Goal: Use online tool/utility: Use online tool/utility

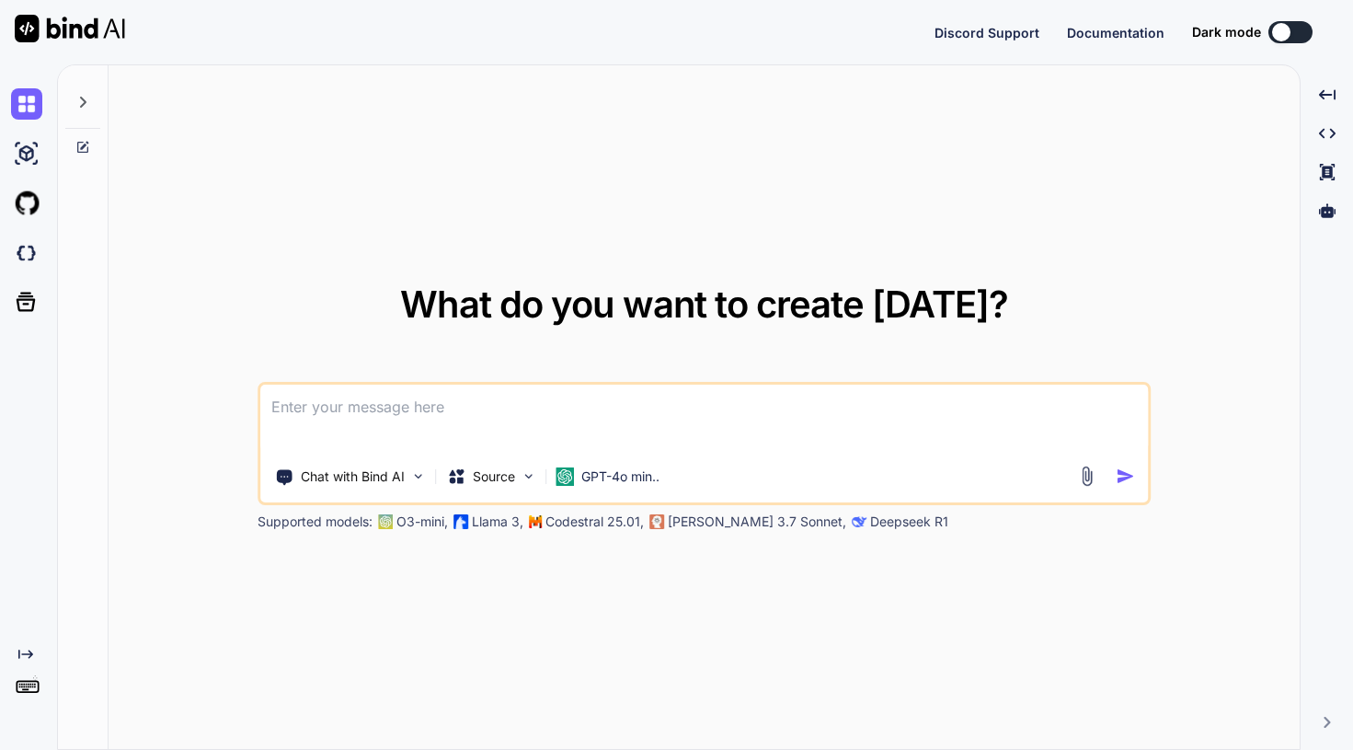
type textarea "x"
click at [426, 422] on textarea at bounding box center [704, 418] width 889 height 68
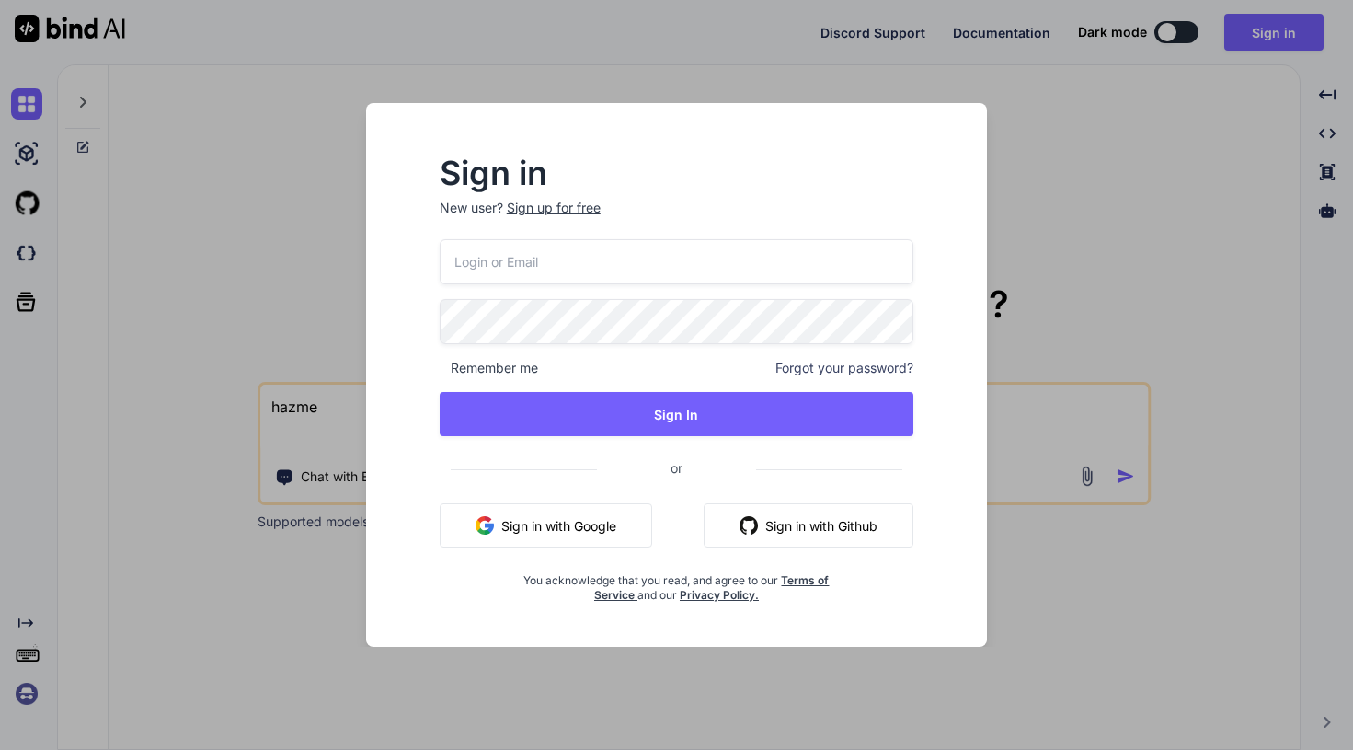
click at [534, 513] on button "Sign in with Google" at bounding box center [546, 525] width 212 height 44
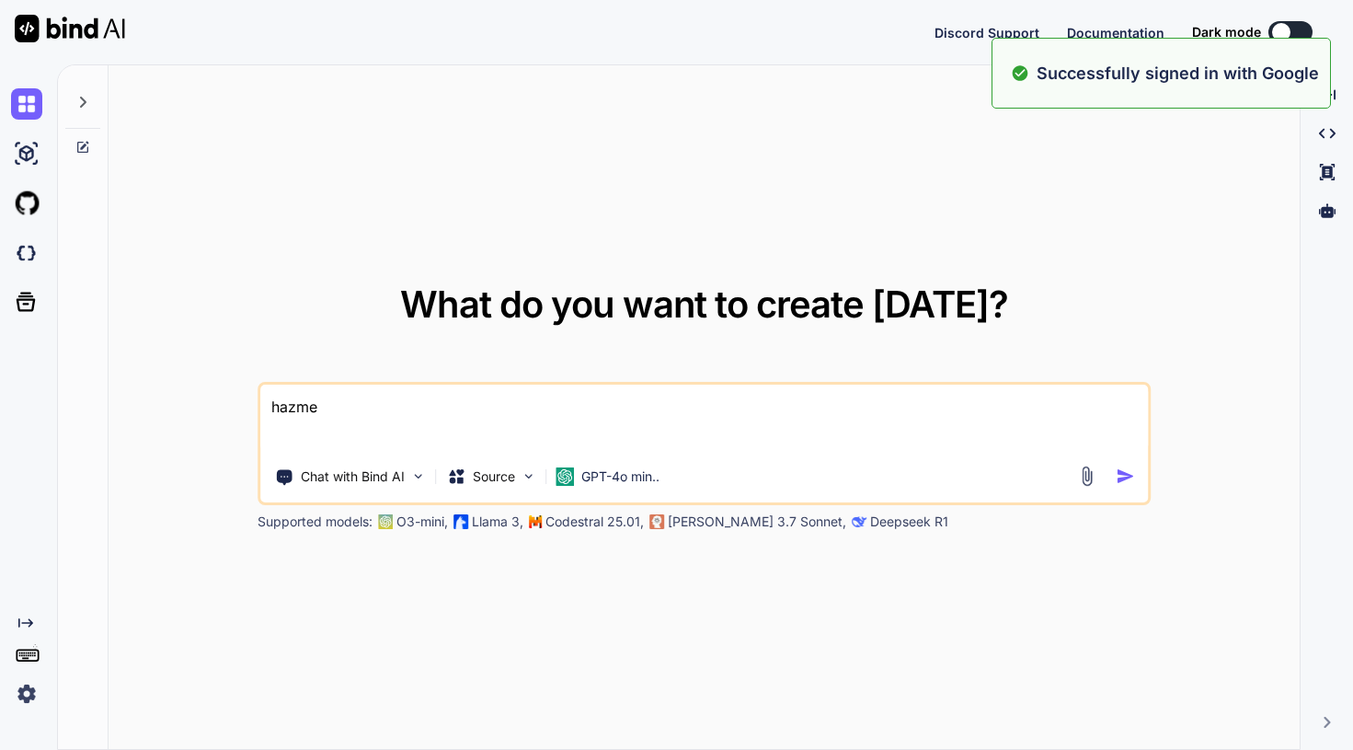
click at [513, 435] on textarea "hazme" at bounding box center [704, 418] width 889 height 68
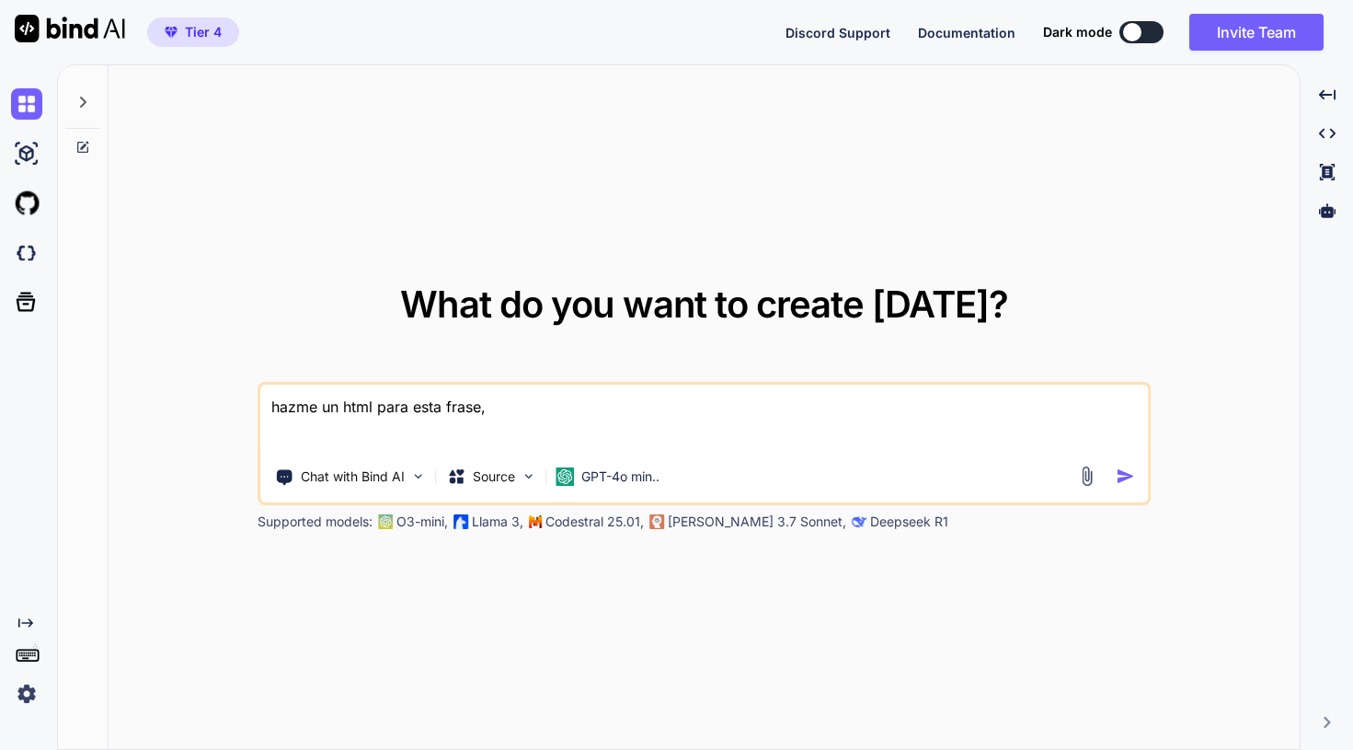
paste textarea "De la formación a la acción"
type textarea "hazme un html para esta frase, De la formación a la acción. Negrita color verde…"
click at [1123, 474] on img "button" at bounding box center [1126, 475] width 19 height 19
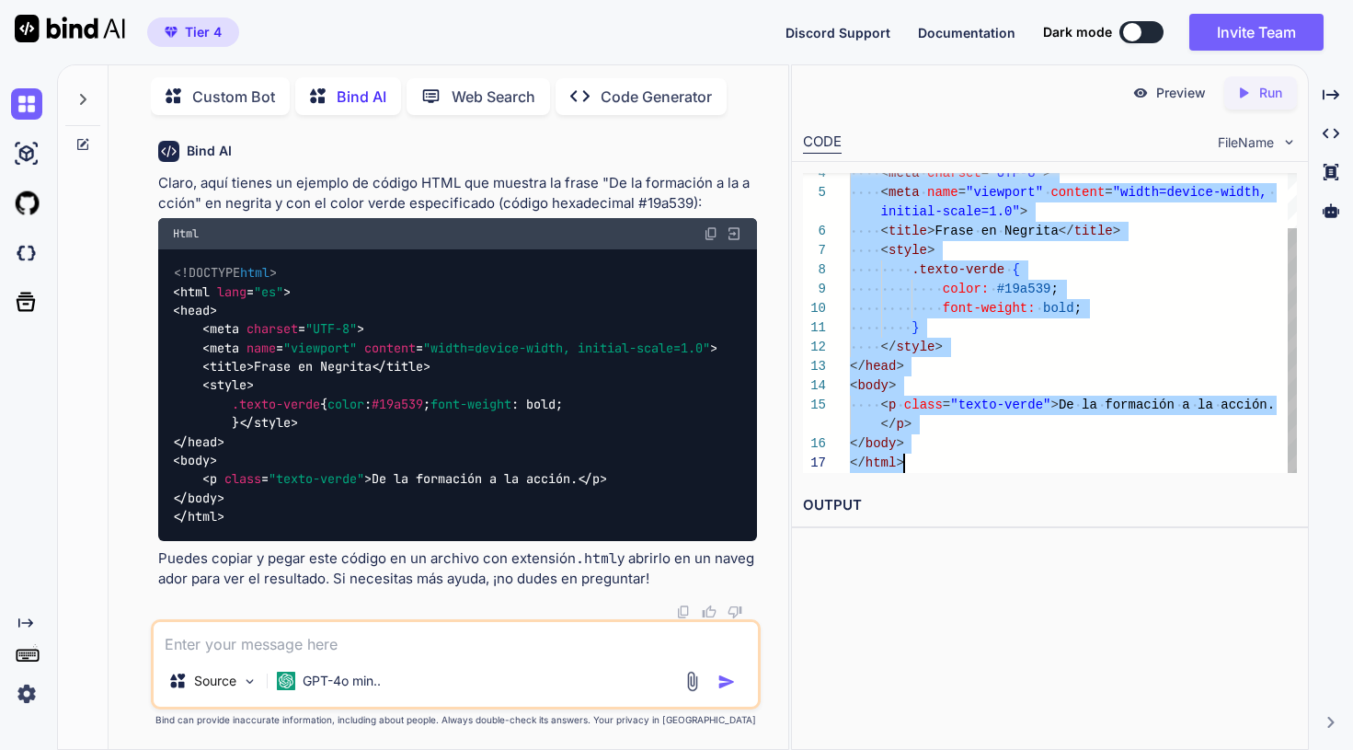
drag, startPoint x: 851, startPoint y: 182, endPoint x: 1049, endPoint y: 551, distance: 418.5
type textarea "<!DOCTYPE html> <html lang="es"> <head> <meta charset="UTF-8"> <meta name="view…"
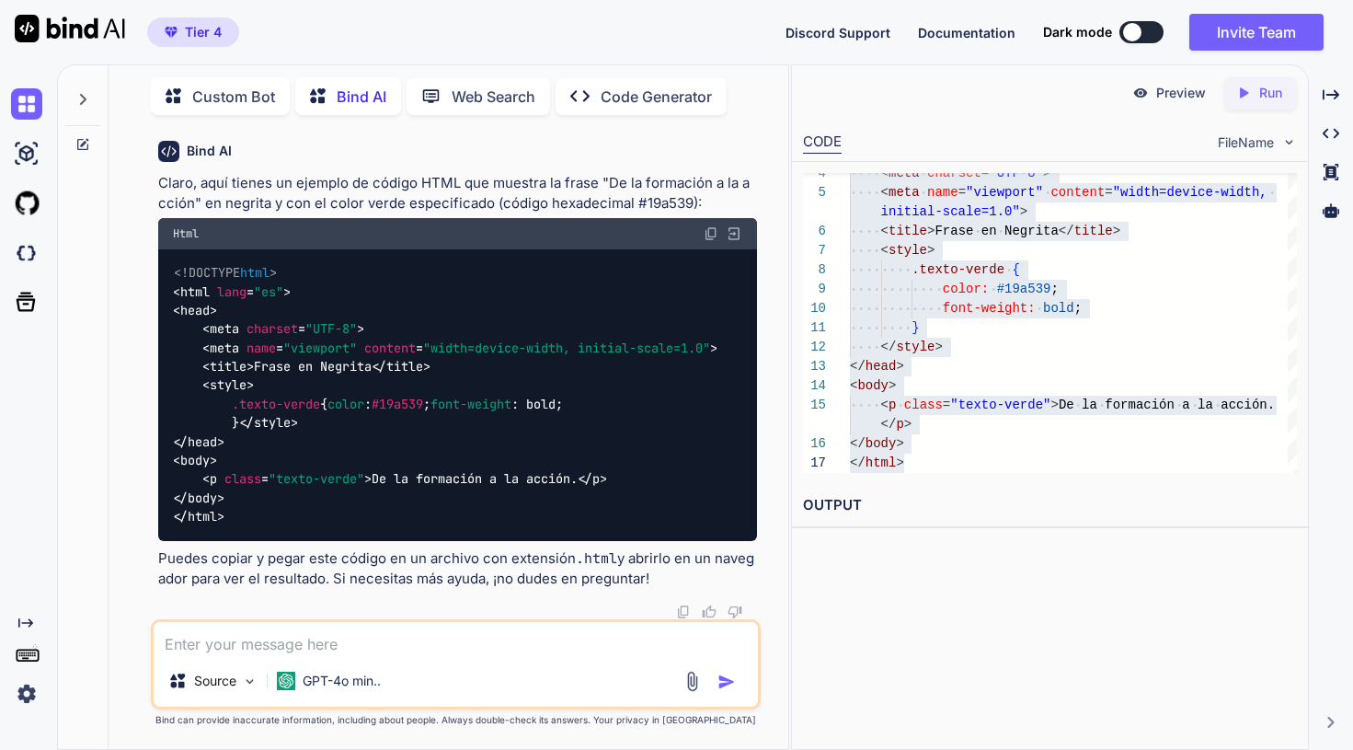
click at [1038, 130] on div "CODE FileName" at bounding box center [1050, 140] width 517 height 40
click at [709, 226] on img at bounding box center [711, 233] width 15 height 15
